Goal: Communication & Community: Participate in discussion

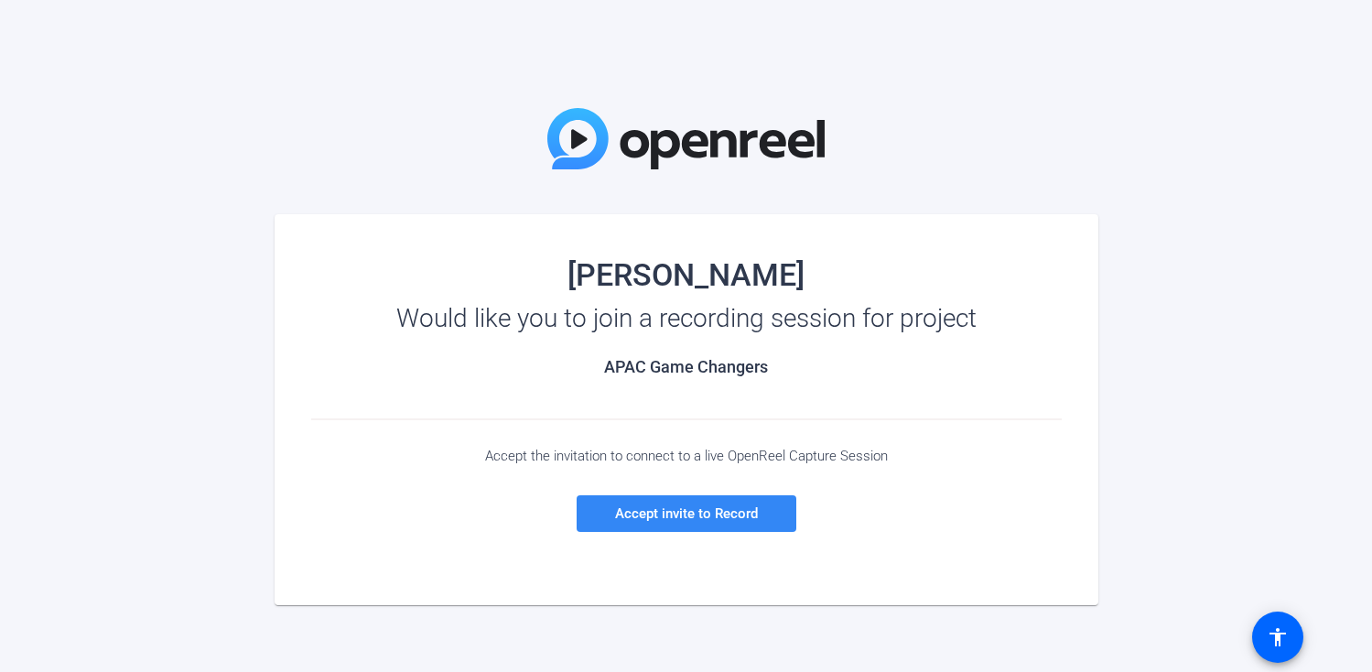
click at [675, 522] on span at bounding box center [687, 514] width 220 height 44
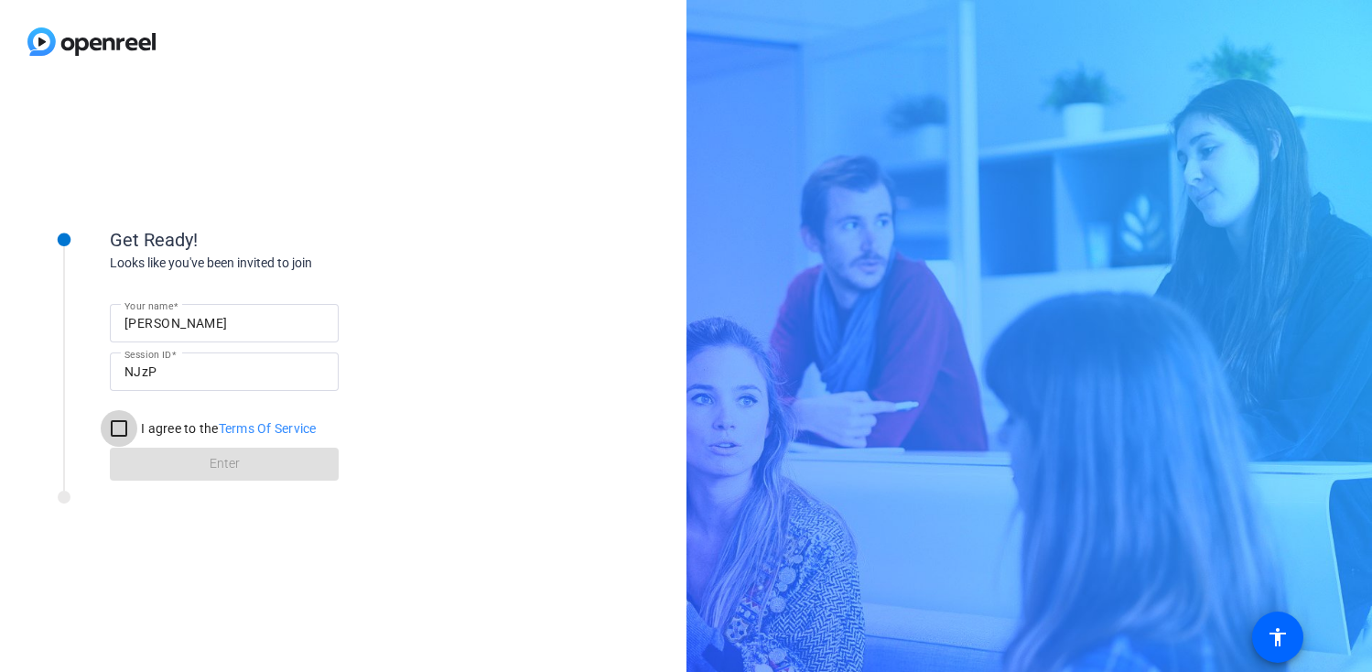
click at [116, 420] on input "I agree to the Terms Of Service" at bounding box center [119, 428] width 37 height 37
checkbox input "true"
click at [212, 464] on span "Enter" at bounding box center [225, 463] width 30 height 19
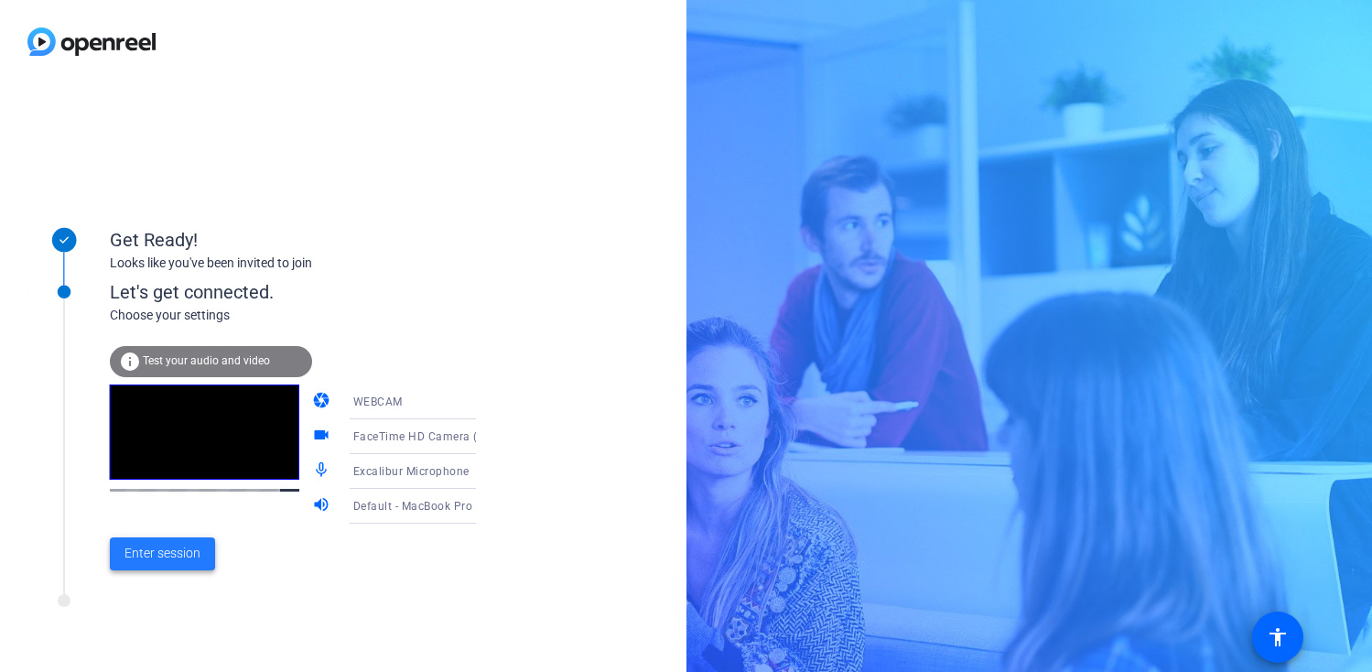
click at [166, 558] on span "Enter session" at bounding box center [163, 553] width 76 height 19
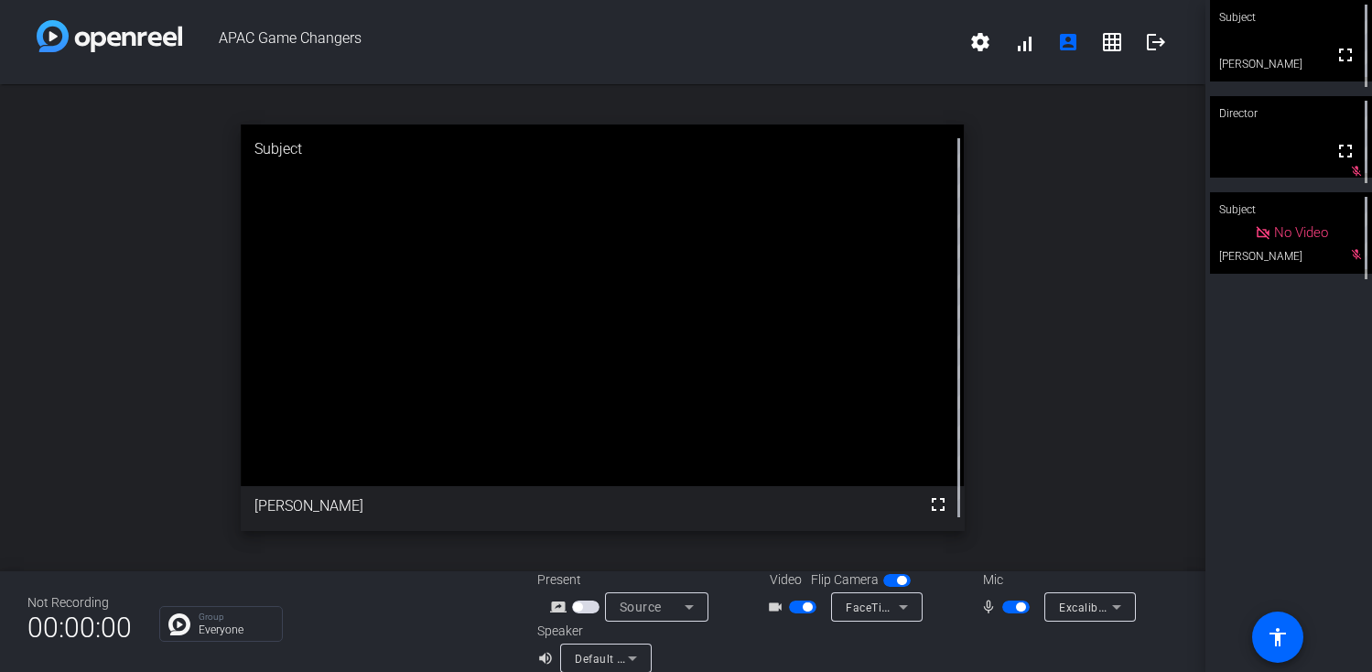
click at [455, 605] on openreel-chat-list "Group Everyone" at bounding box center [334, 622] width 351 height 40
click at [809, 69] on div "APAC Game Changers settings signal_cellular_alt account_box grid_on logout" at bounding box center [603, 42] width 1206 height 84
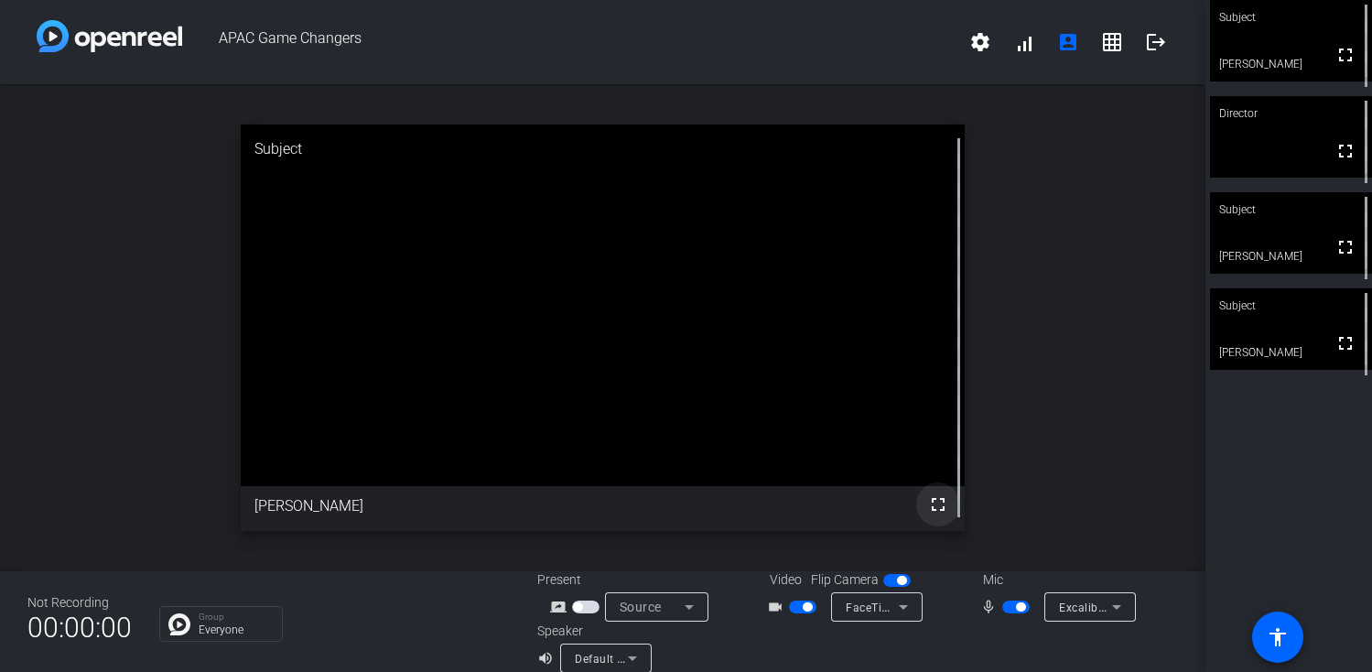
click at [938, 503] on mat-icon "fullscreen" at bounding box center [938, 504] width 22 height 22
click at [1086, 609] on span "Excalibur Microphone" at bounding box center [1117, 607] width 116 height 15
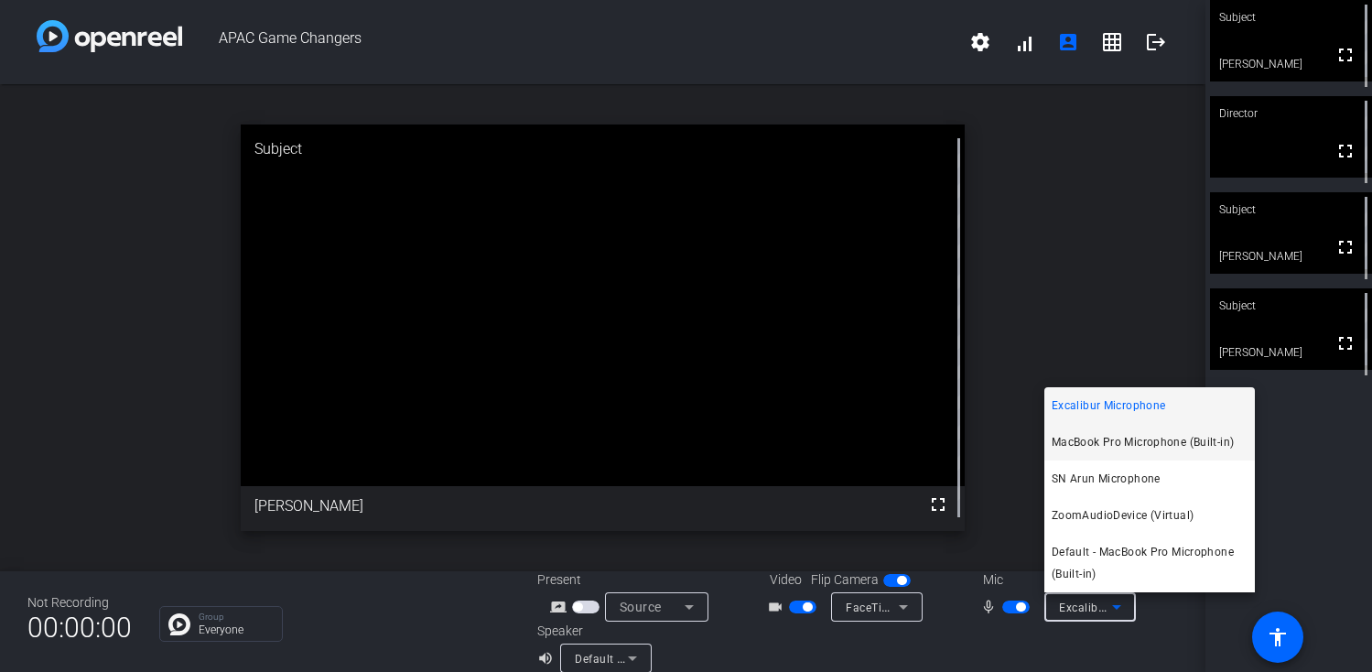
click at [1107, 437] on span "MacBook Pro Microphone (Built-in)" at bounding box center [1143, 442] width 182 height 22
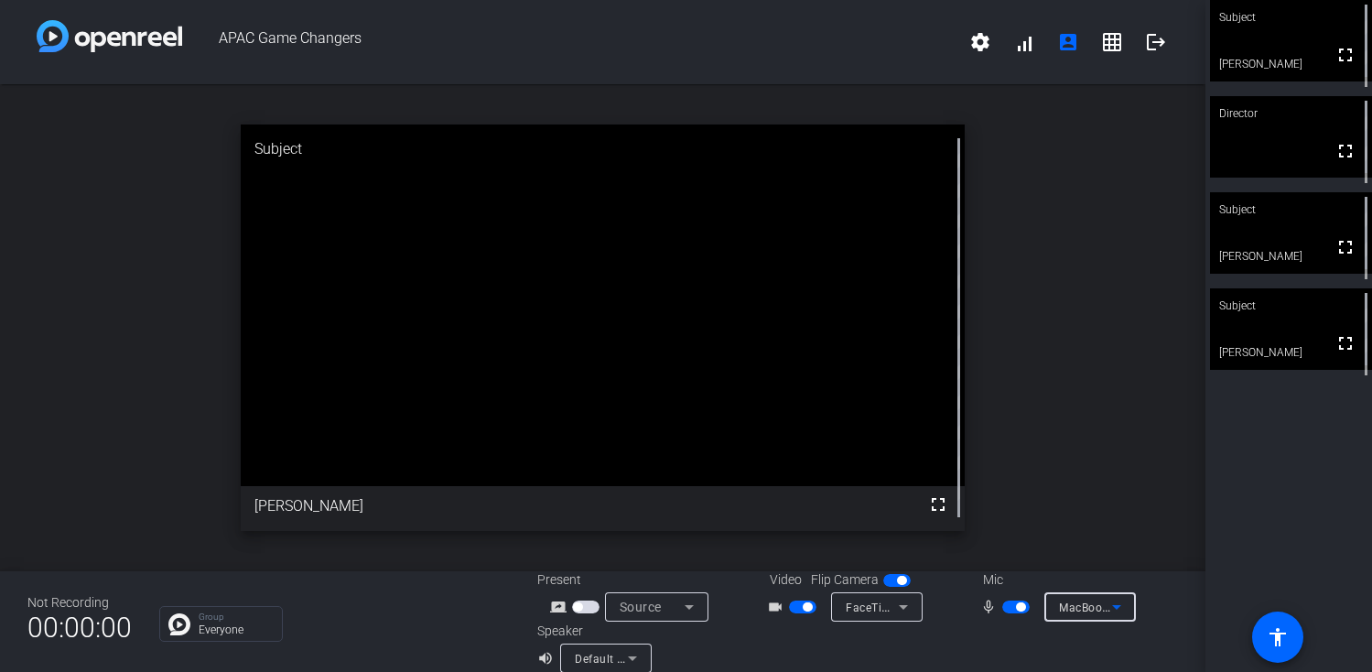
click at [917, 641] on div at bounding box center [877, 632] width 92 height 20
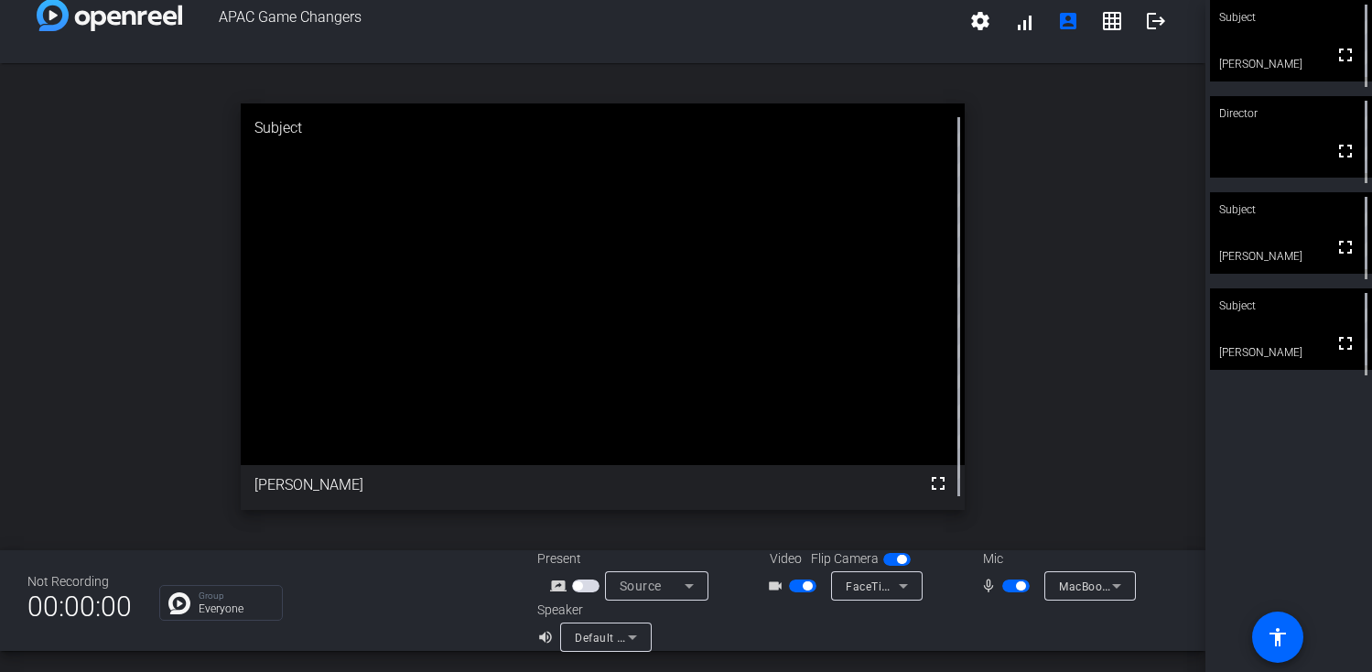
click at [604, 643] on span "Default - MacBook Pro Speakers (Built-in)" at bounding box center [685, 637] width 221 height 15
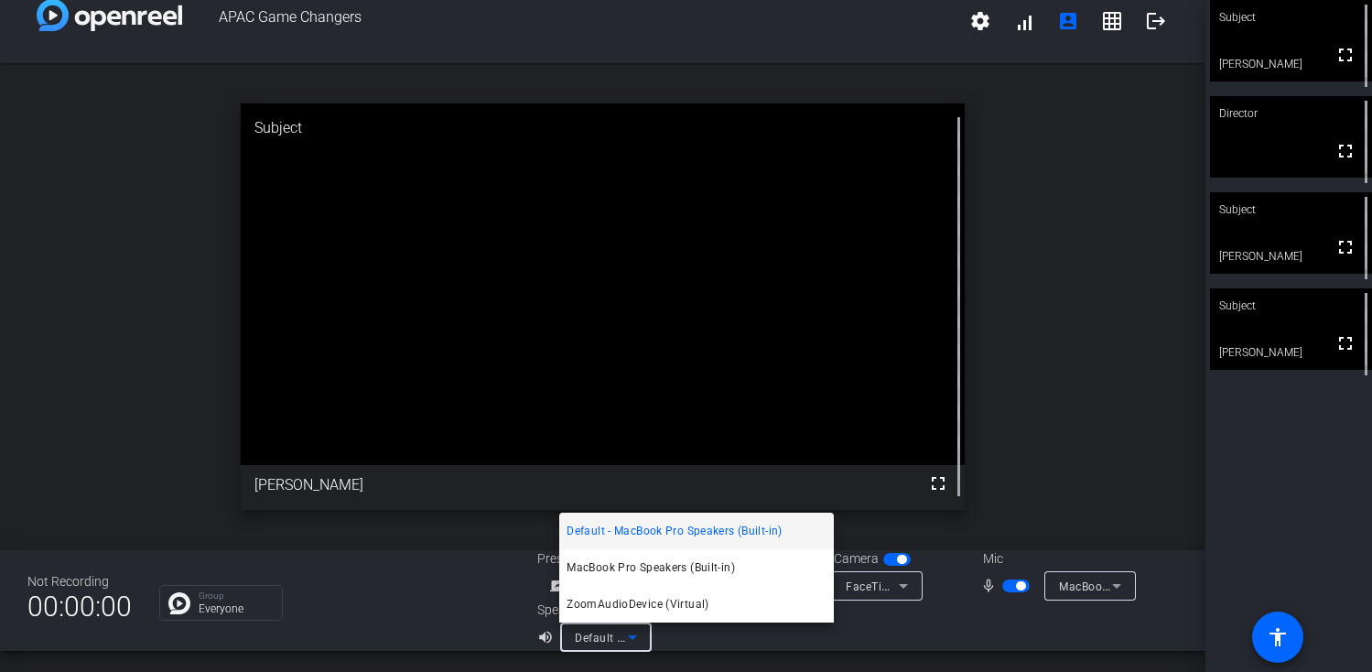
click at [479, 590] on div at bounding box center [686, 336] width 1372 height 672
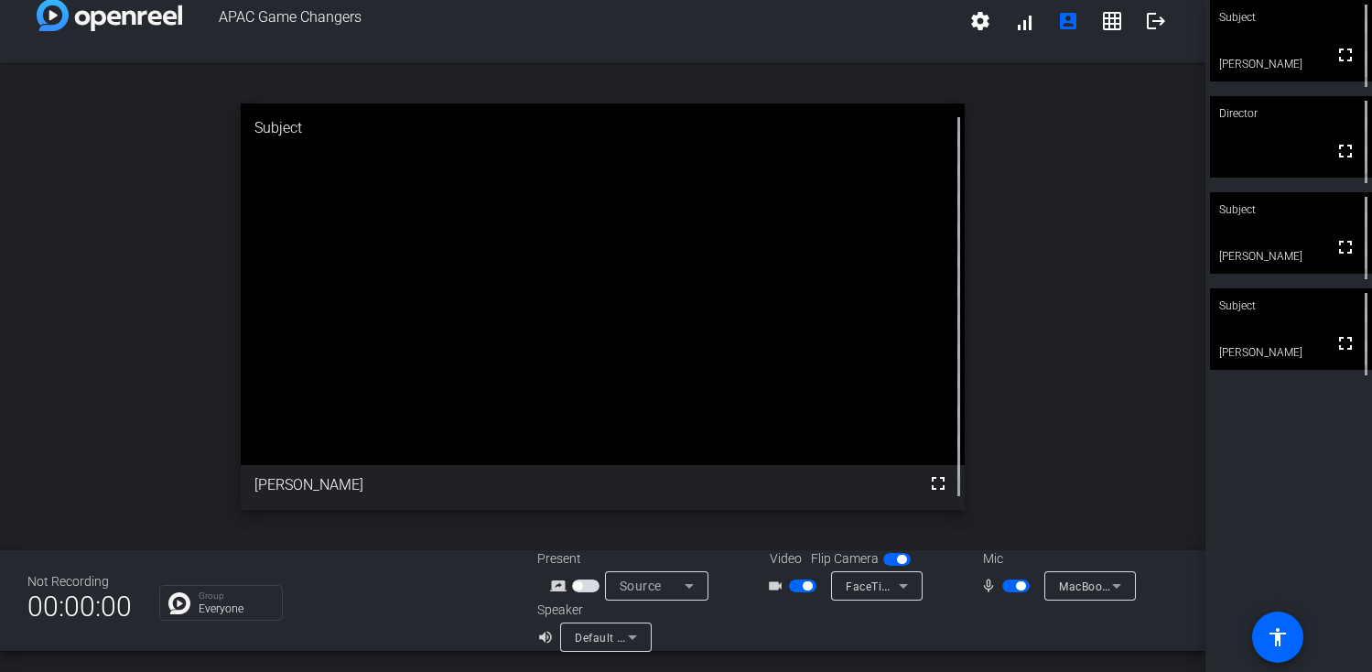
click at [879, 589] on span "FaceTime HD Camera (D288:[DATE])" at bounding box center [943, 586] width 195 height 15
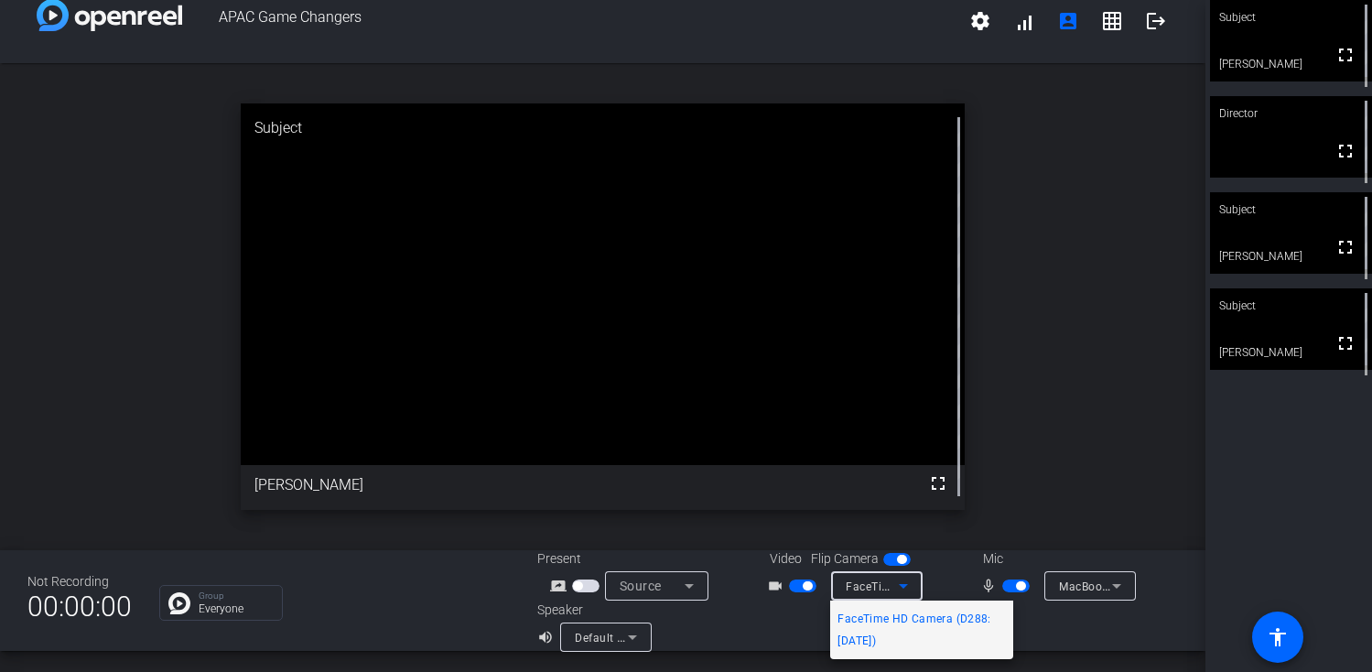
click at [768, 625] on div at bounding box center [686, 336] width 1372 height 672
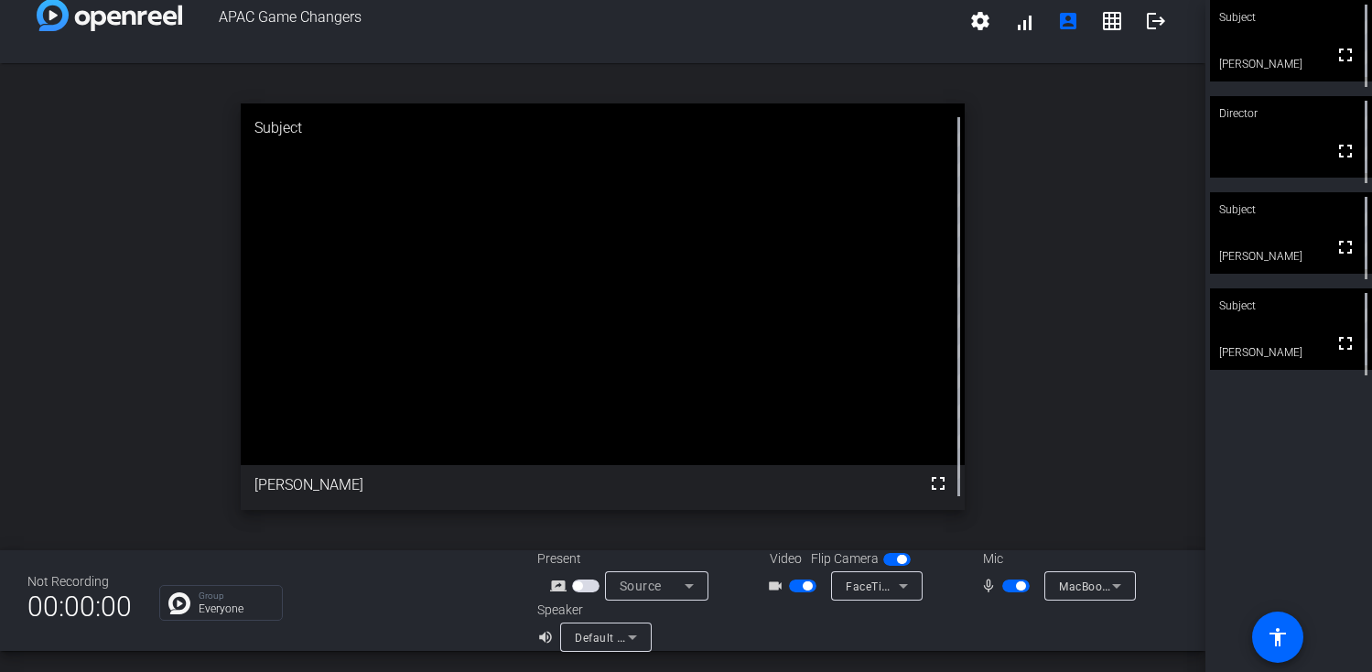
click at [428, 583] on openreel-chat-list "Group Everyone" at bounding box center [334, 600] width 351 height 40
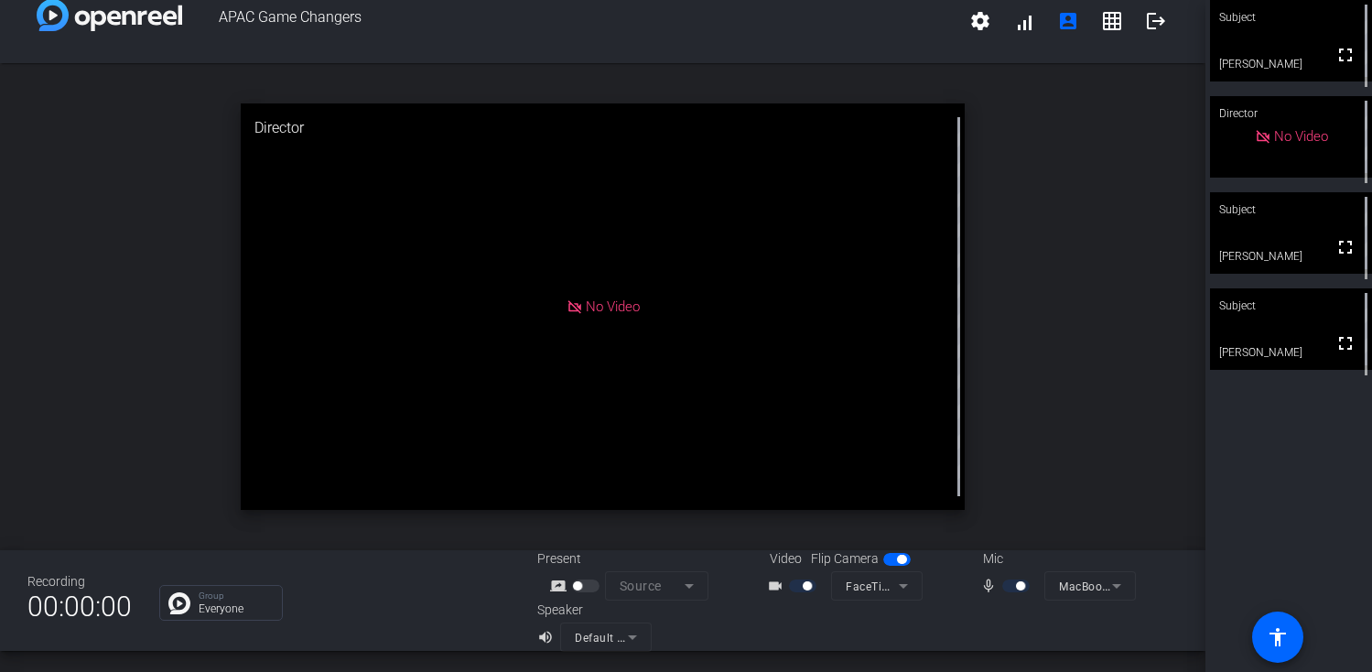
click at [1007, 589] on div at bounding box center [1018, 586] width 31 height 13
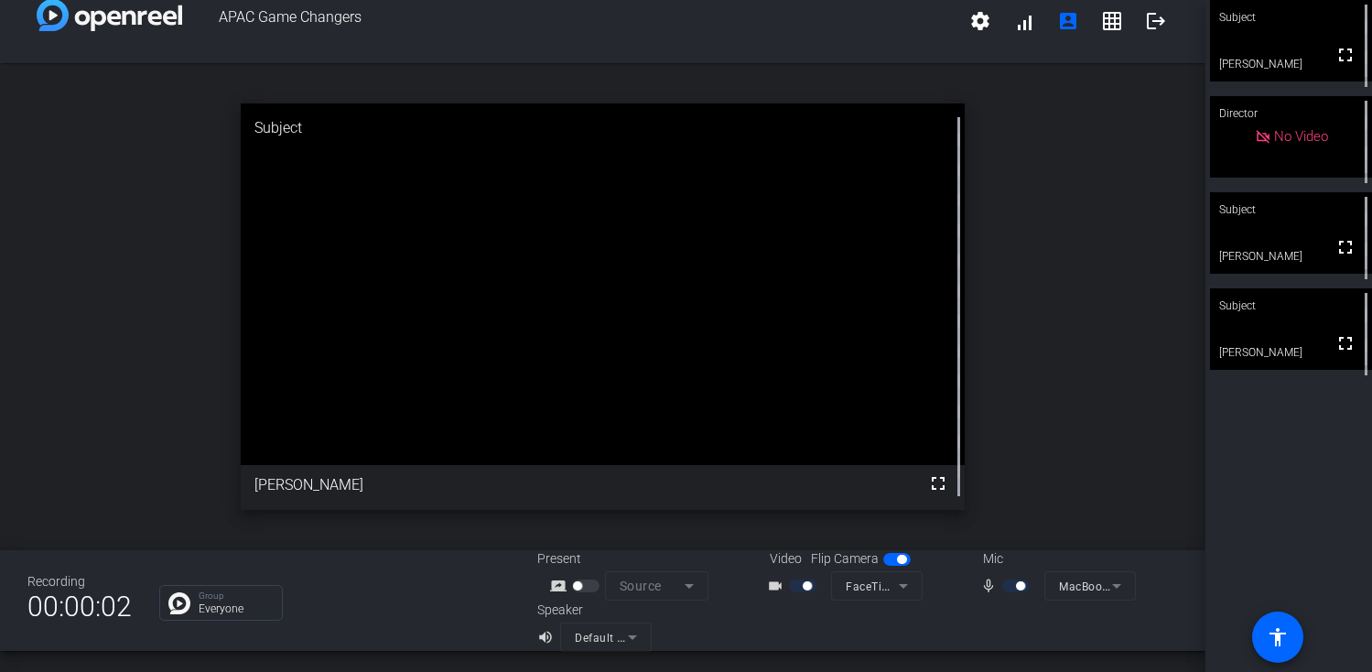
click at [1013, 586] on div at bounding box center [1018, 586] width 31 height 13
click at [1007, 589] on div at bounding box center [1018, 586] width 31 height 13
drag, startPoint x: 1025, startPoint y: 588, endPoint x: 1001, endPoint y: 588, distance: 24.7
click at [1001, 588] on div "mic_none" at bounding box center [1013, 586] width 64 height 22
click at [1009, 587] on div at bounding box center [1018, 586] width 31 height 13
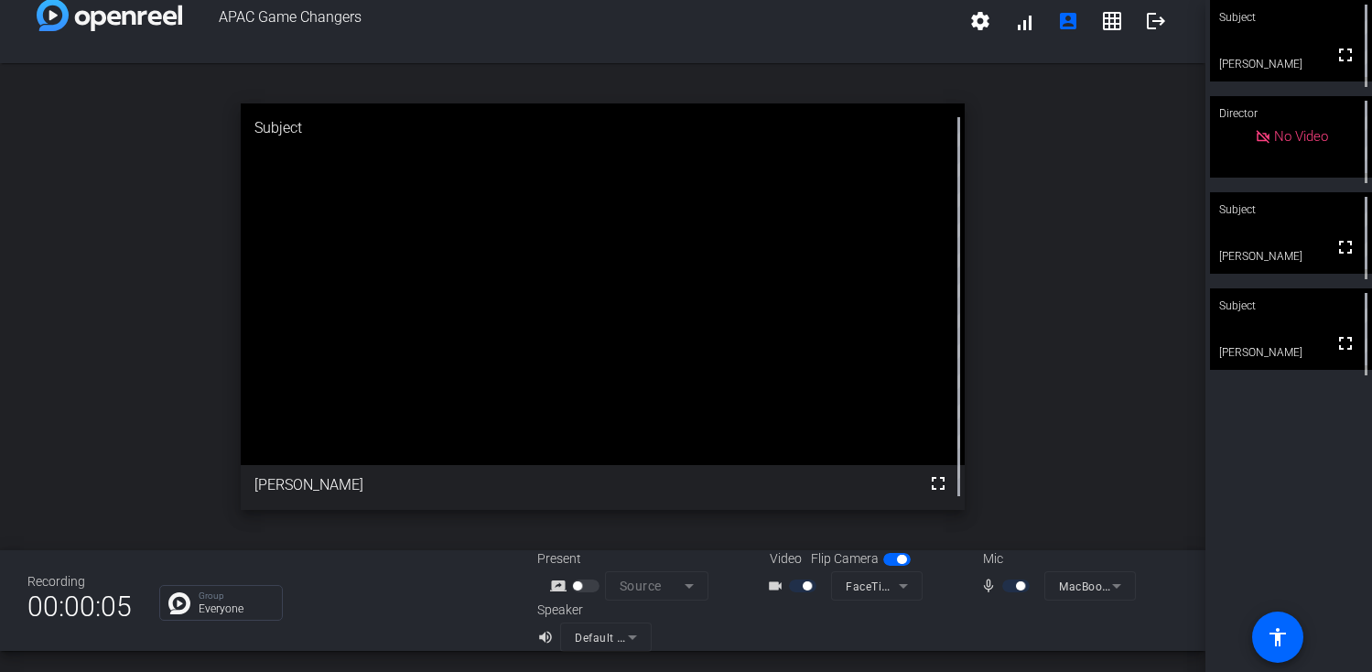
click at [1009, 587] on div at bounding box center [1018, 586] width 31 height 13
click at [1011, 591] on div at bounding box center [1018, 586] width 31 height 13
click at [1029, 587] on div at bounding box center [1018, 586] width 31 height 13
click at [1097, 587] on mat-form-field "MacBook Pro Microphone (Built-in)" at bounding box center [1091, 585] width 92 height 29
click at [1012, 587] on div at bounding box center [1018, 586] width 31 height 13
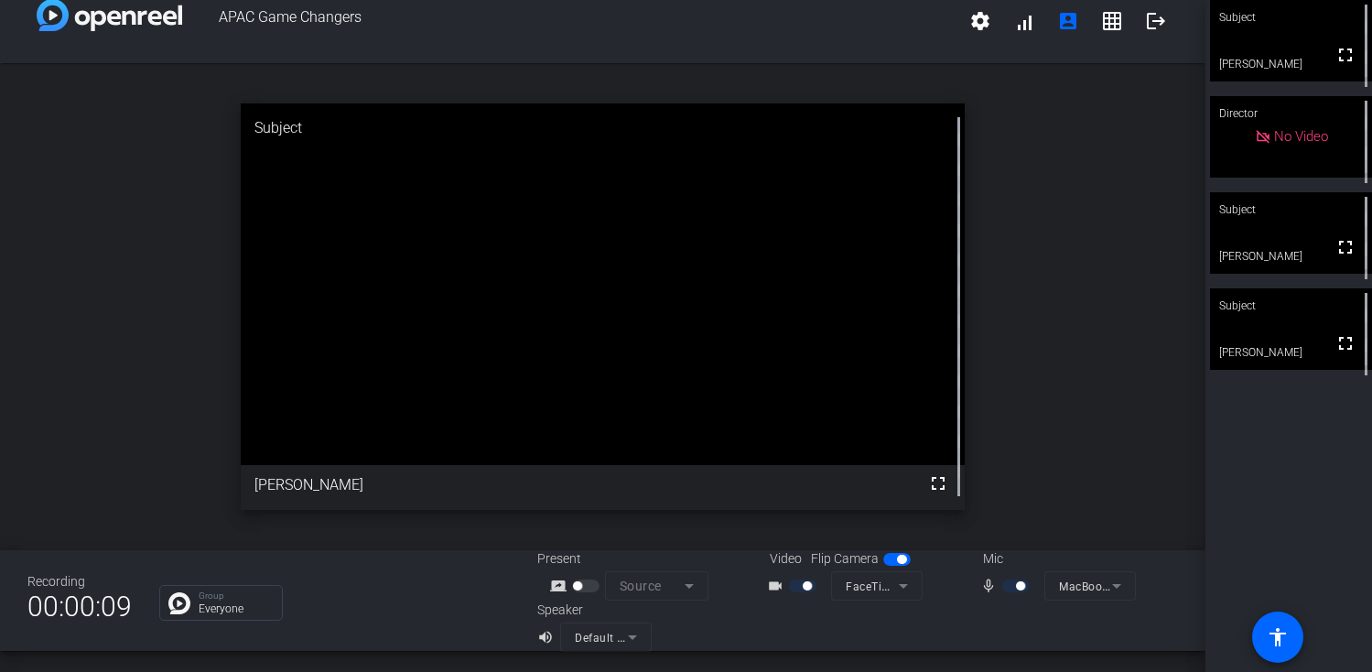
click at [1003, 587] on div at bounding box center [1018, 586] width 31 height 13
click at [1043, 483] on div "open_in_new Subject fullscreen [PERSON_NAME]" at bounding box center [603, 306] width 1206 height 487
click at [1011, 586] on div at bounding box center [1018, 586] width 31 height 13
click at [1009, 589] on div at bounding box center [1018, 586] width 31 height 13
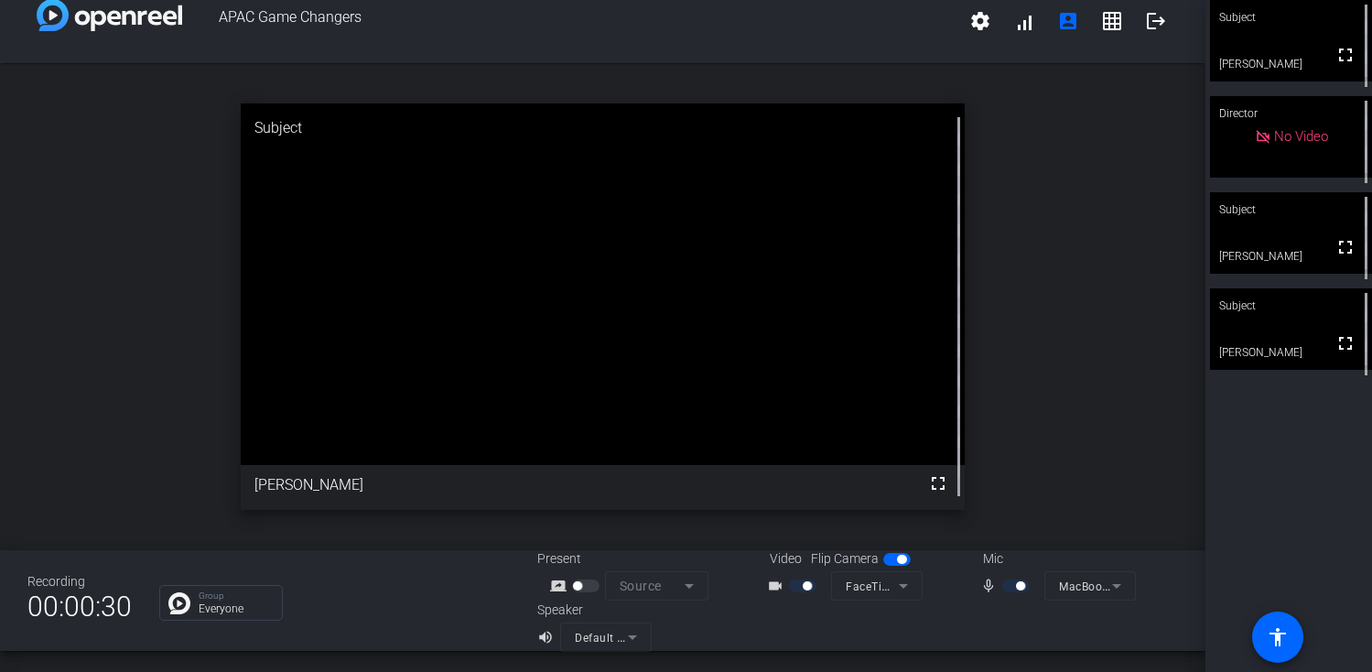
click at [984, 587] on div "mic_none" at bounding box center [1013, 586] width 64 height 22
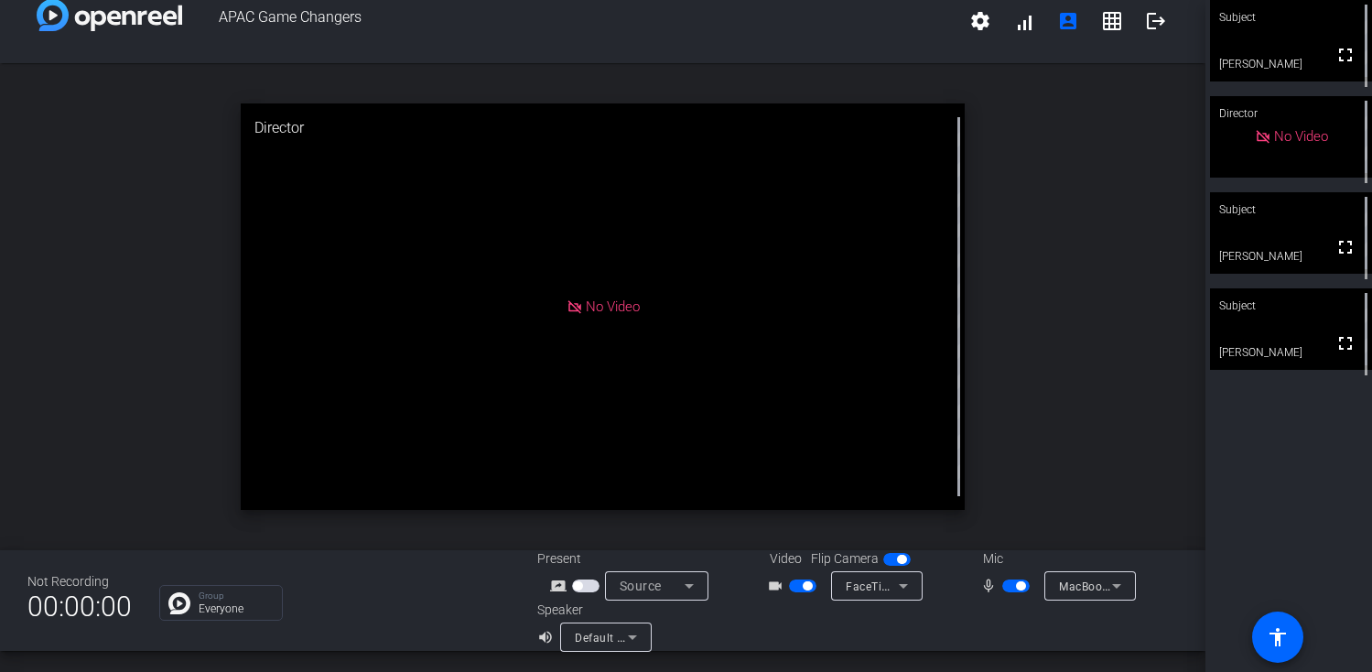
click at [138, 418] on div "open_in_new Director No Video" at bounding box center [603, 306] width 1206 height 487
click at [796, 584] on span "button" at bounding box center [802, 586] width 27 height 13
click at [809, 587] on span "button" at bounding box center [802, 586] width 27 height 13
